Goal: Find specific page/section: Find specific page/section

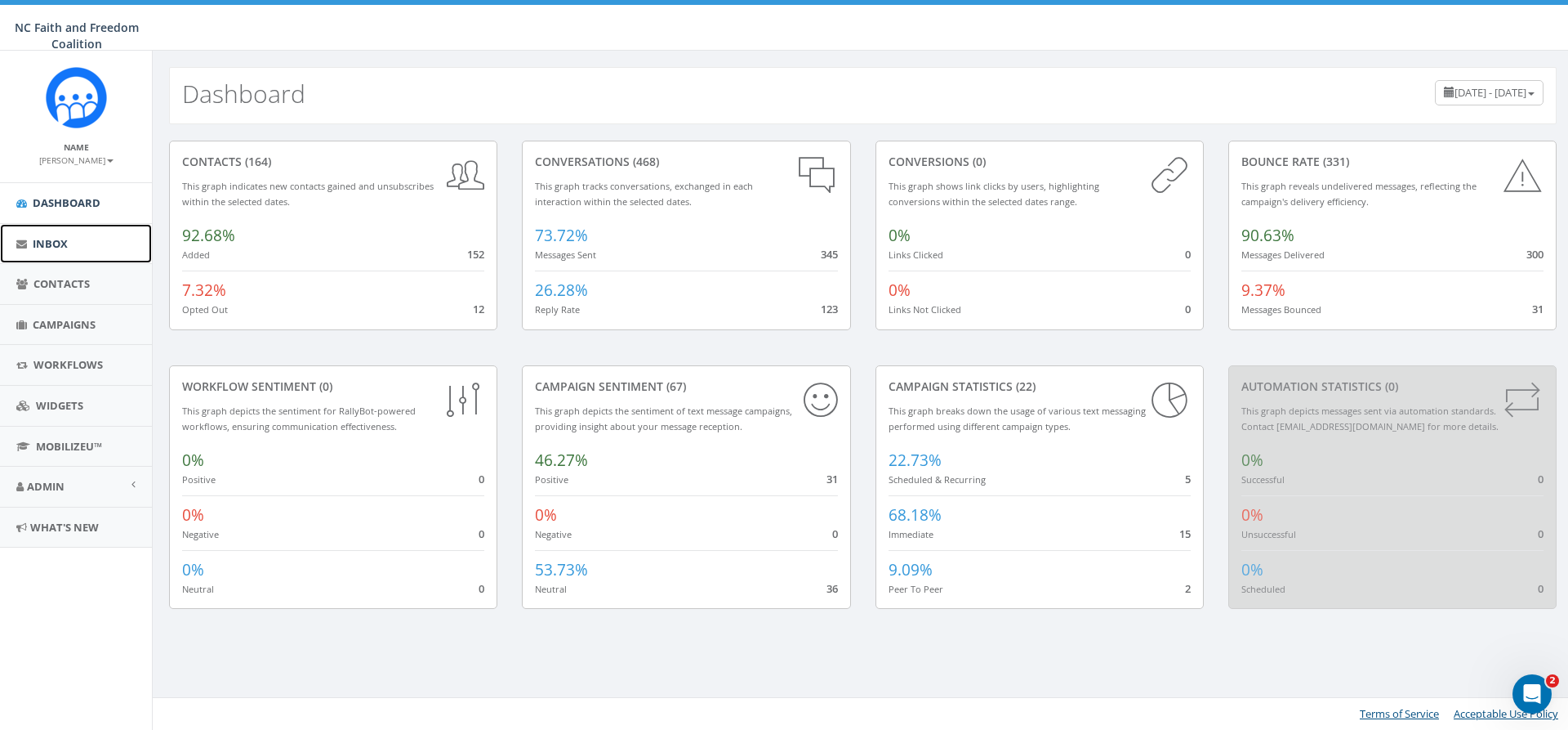
click at [40, 245] on span "Inbox" at bounding box center [51, 244] width 35 height 15
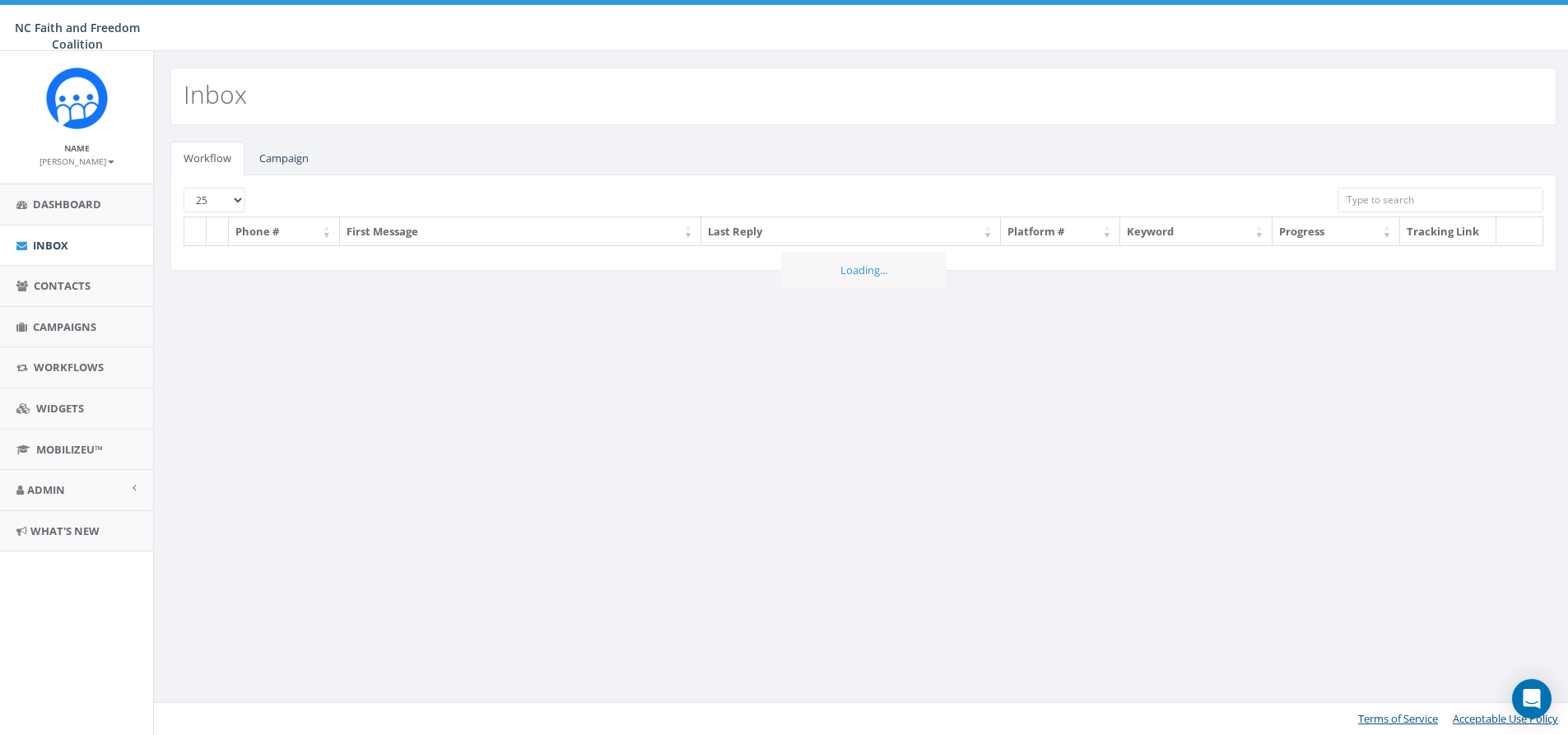
select select
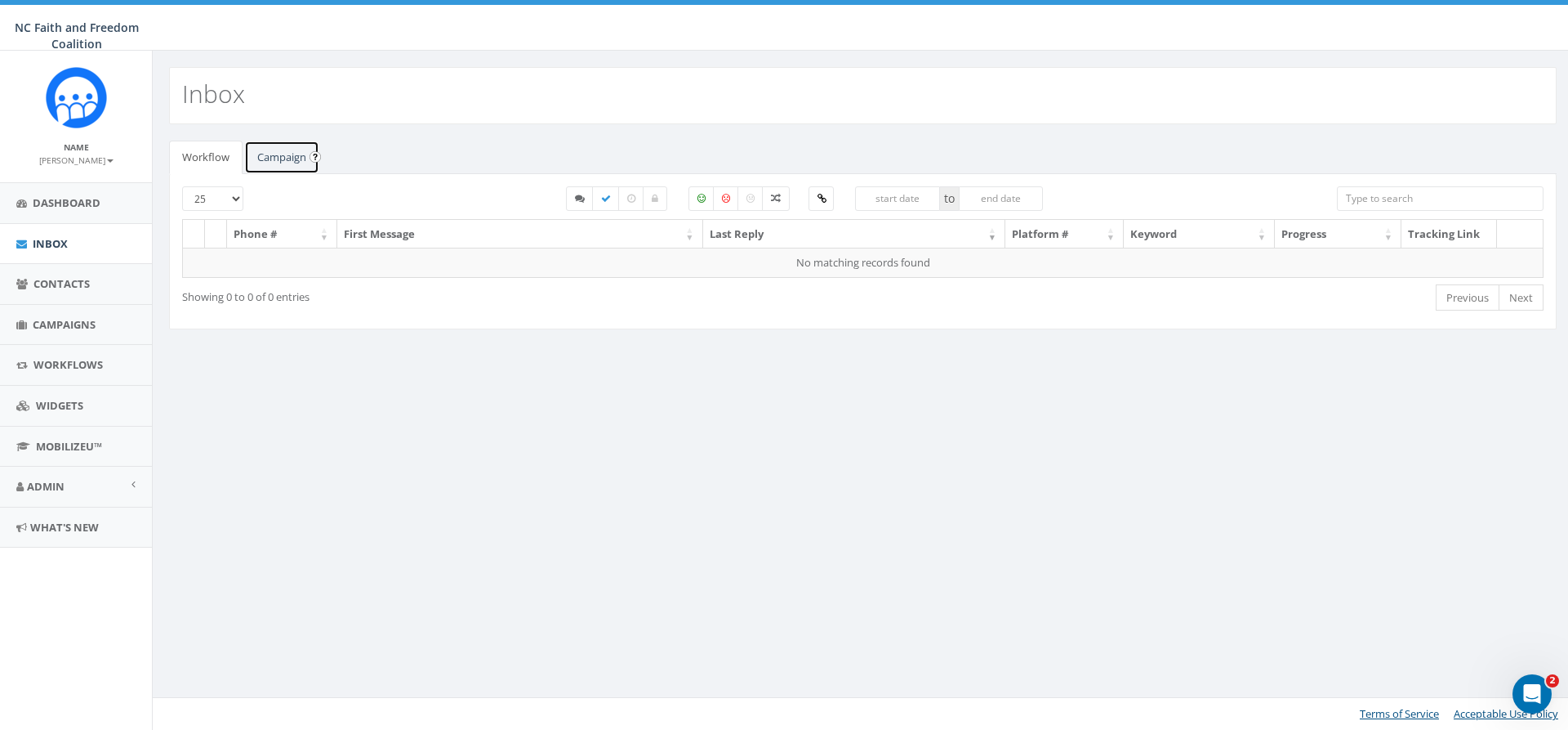
click at [284, 152] on link "Campaign" at bounding box center [282, 157] width 75 height 33
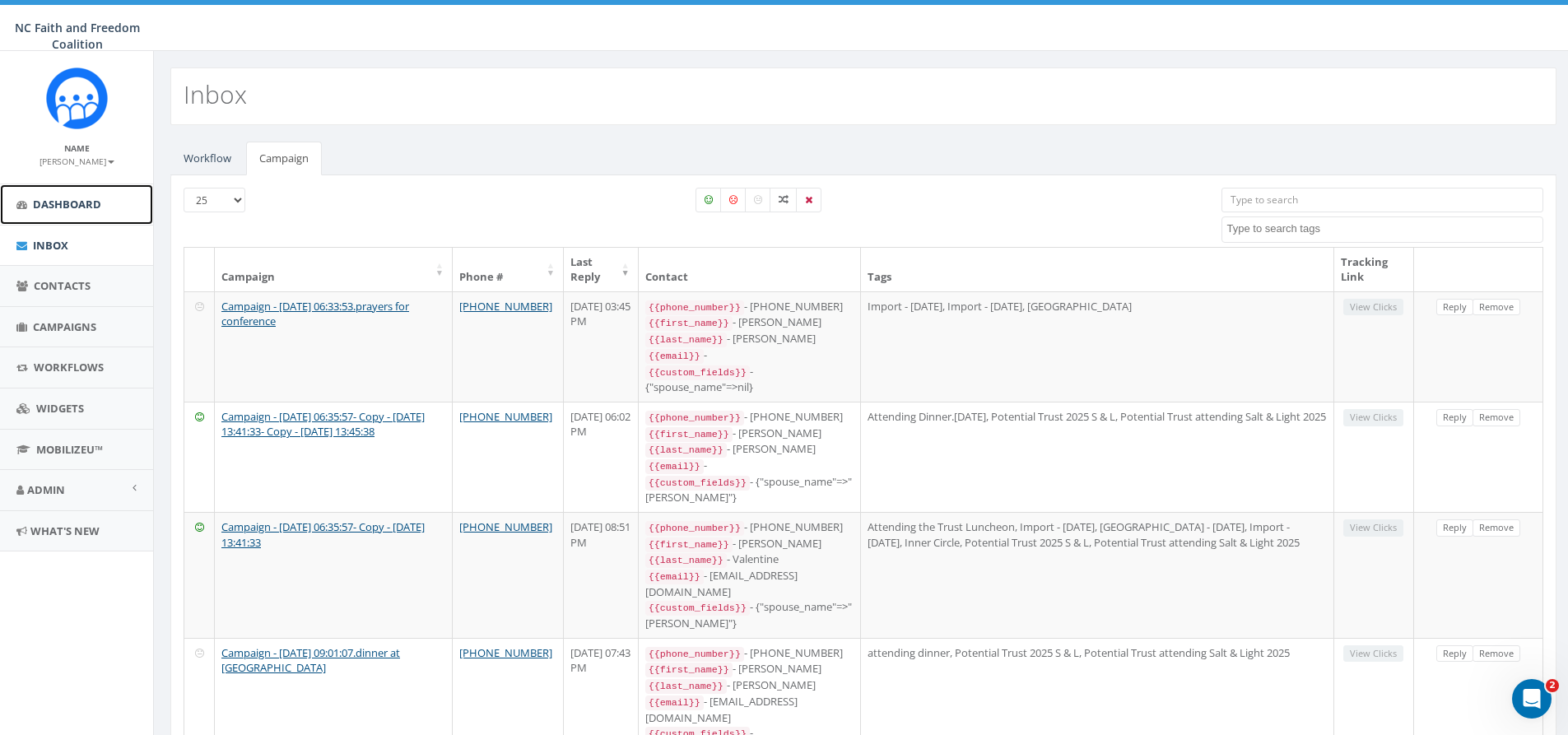
click at [72, 203] on span "Dashboard" at bounding box center [68, 204] width 69 height 15
